Goal: Navigation & Orientation: Find specific page/section

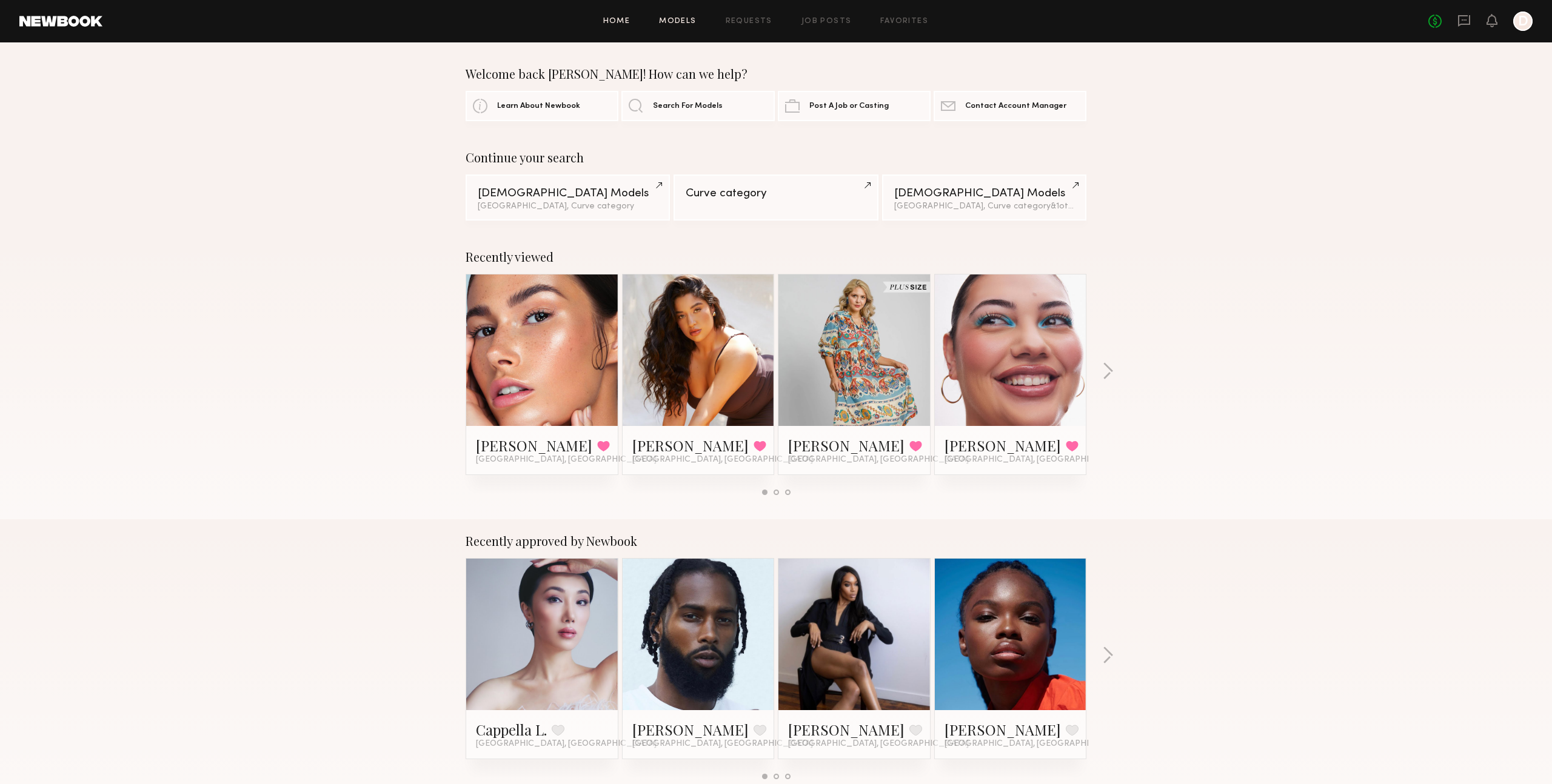
click at [685, 19] on link "Models" at bounding box center [678, 21] width 37 height 8
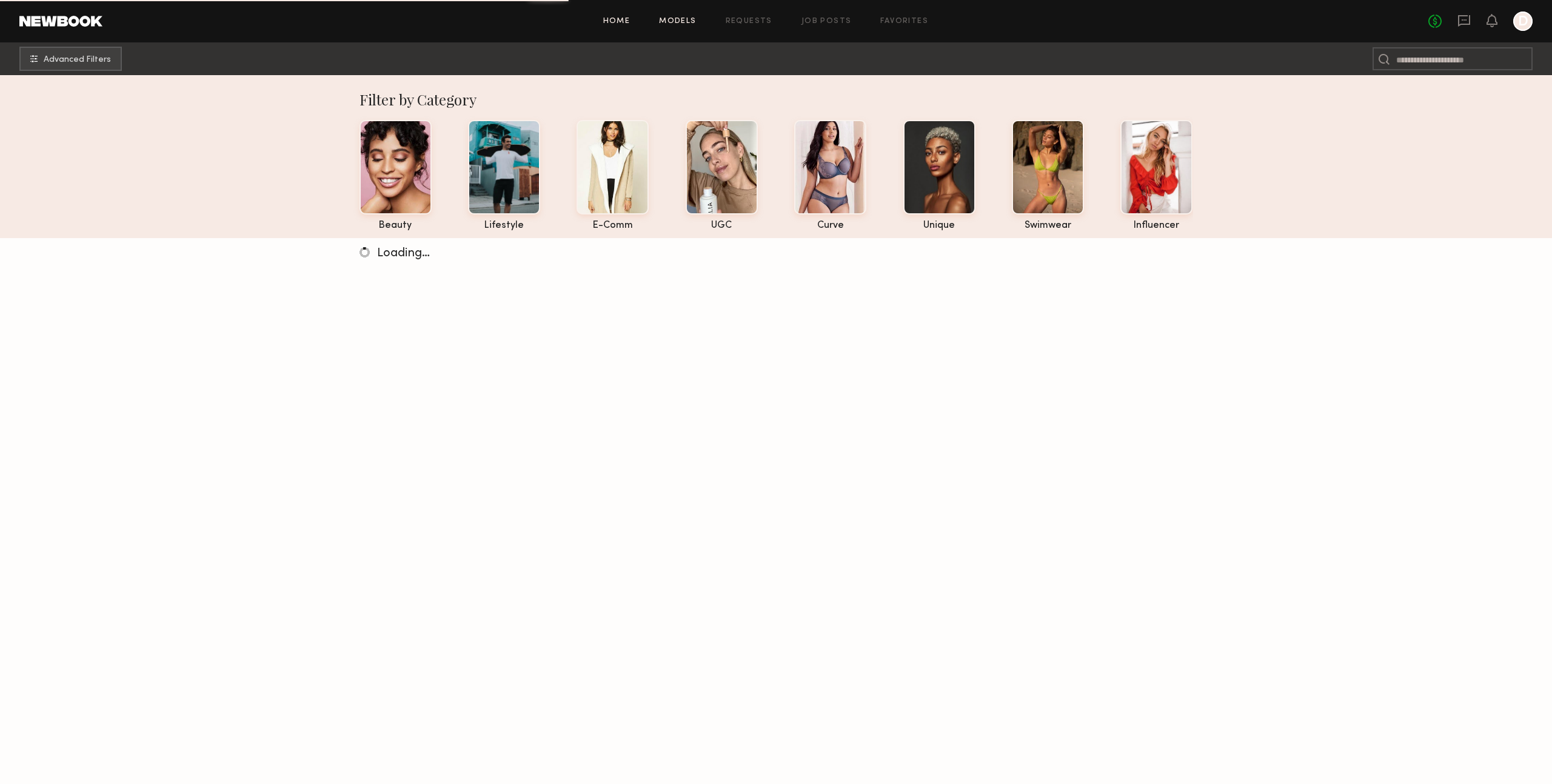
click at [622, 20] on link "Home" at bounding box center [616, 21] width 27 height 8
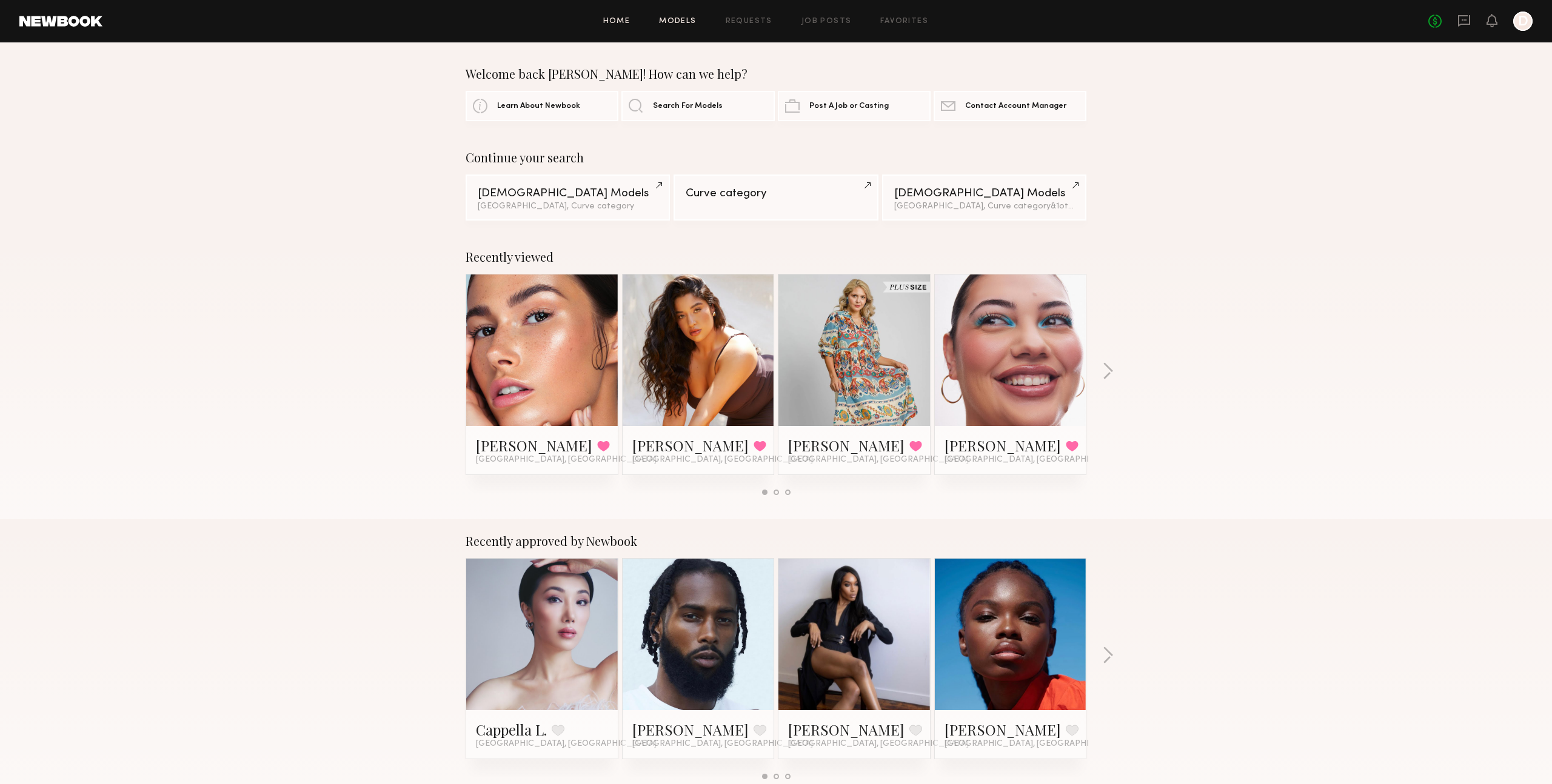
click at [679, 19] on link "Models" at bounding box center [678, 21] width 37 height 8
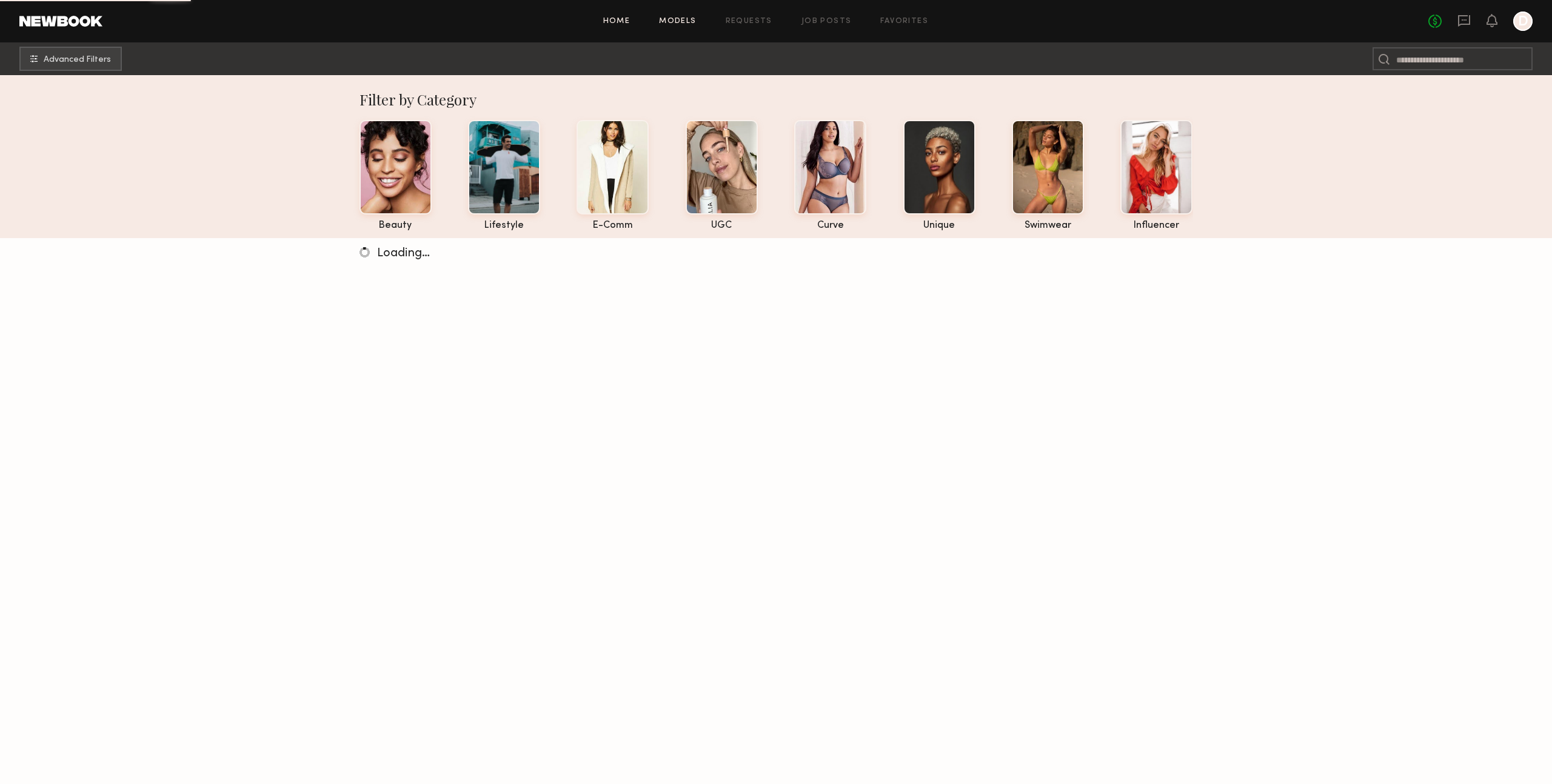
click at [612, 22] on link "Home" at bounding box center [616, 21] width 27 height 8
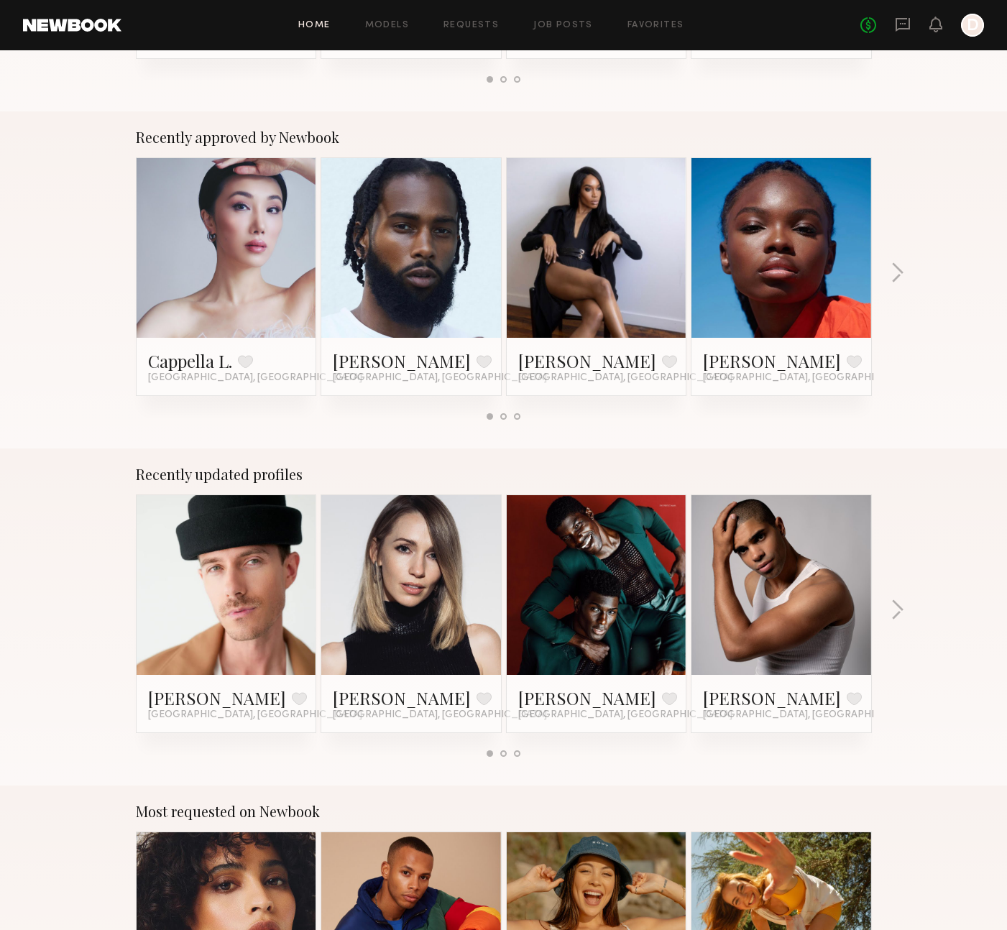
scroll to position [321, 0]
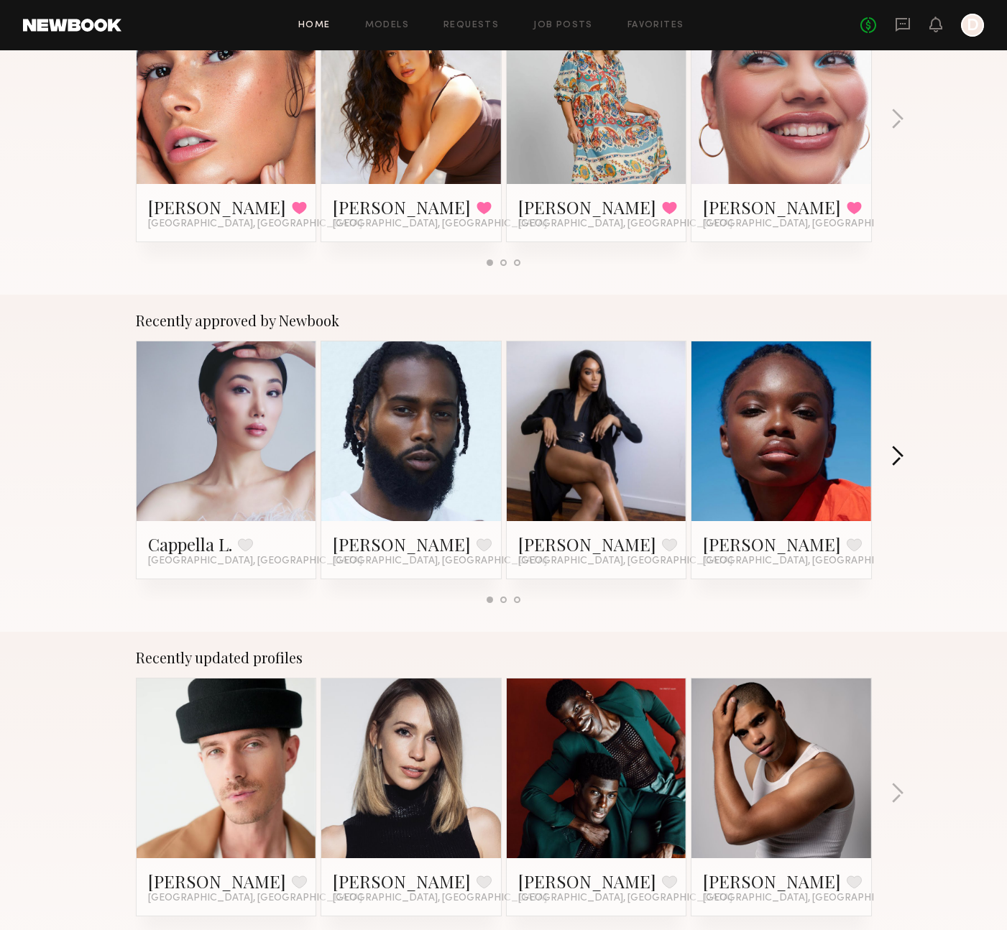
click at [897, 459] on button "button" at bounding box center [898, 458] width 14 height 24
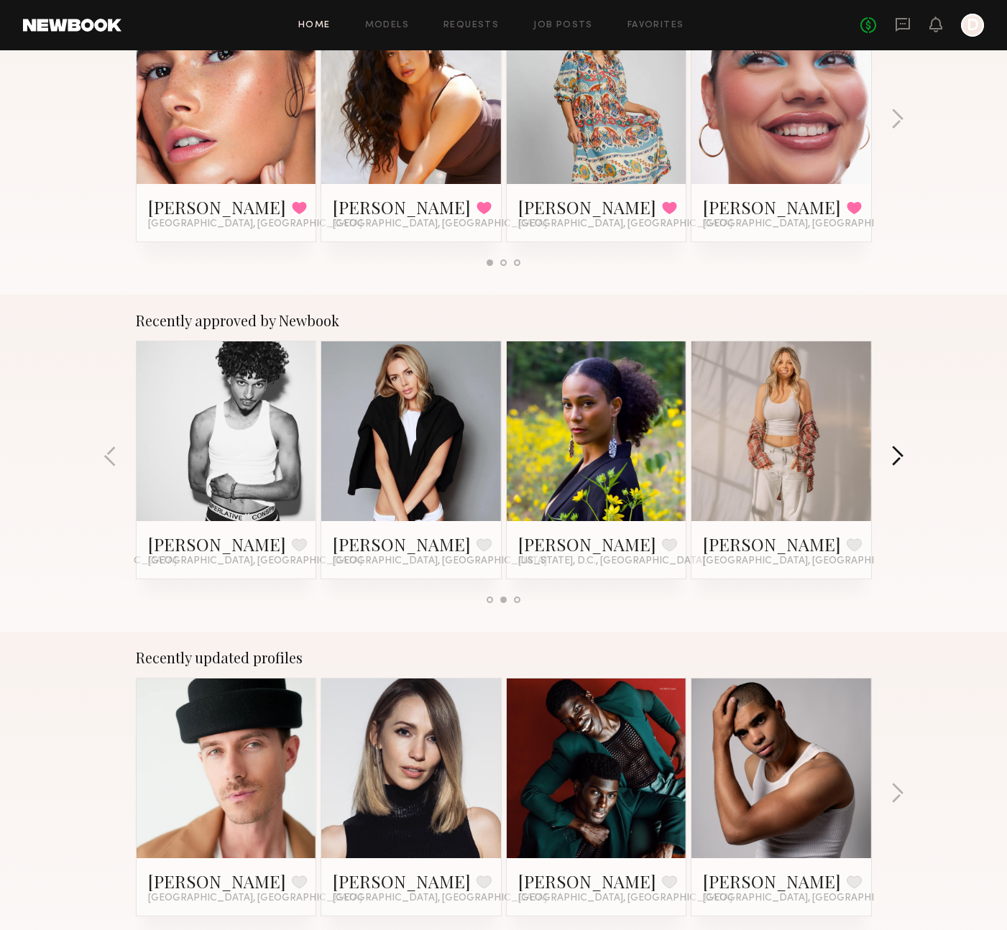
click at [899, 457] on button "button" at bounding box center [898, 458] width 14 height 24
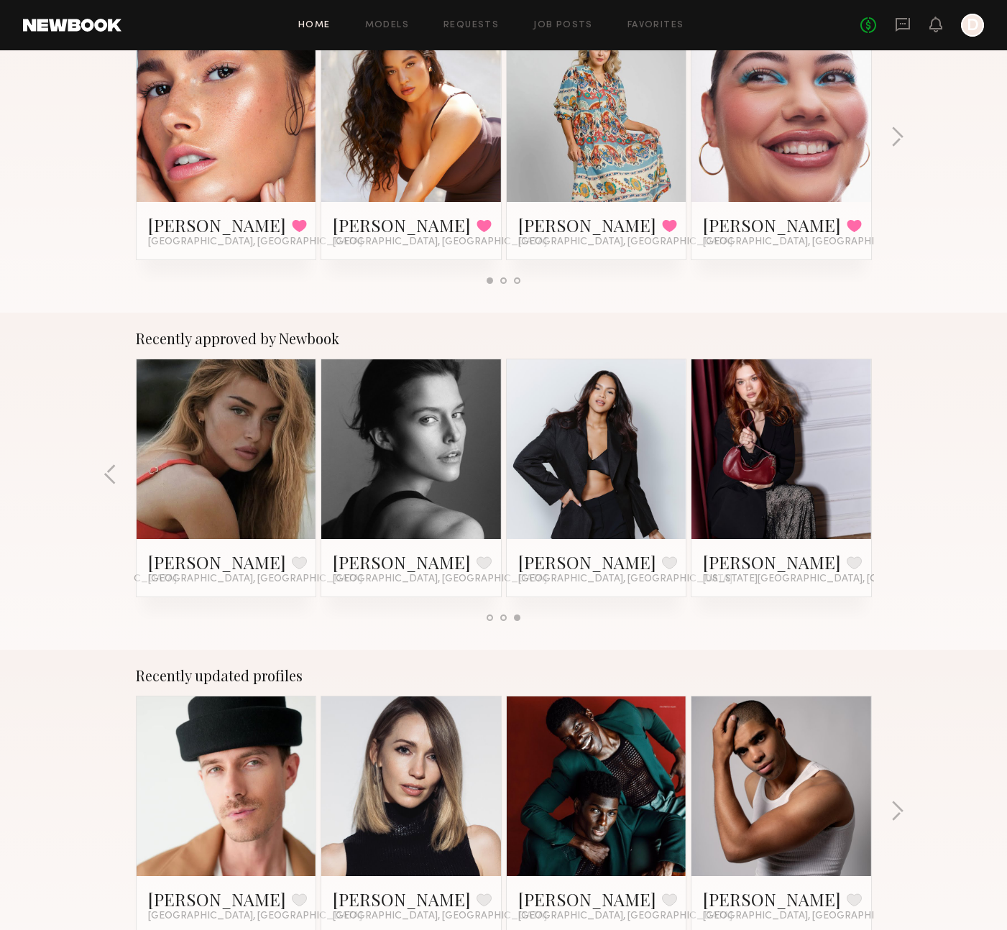
scroll to position [316, 0]
